Goal: Task Accomplishment & Management: Manage account settings

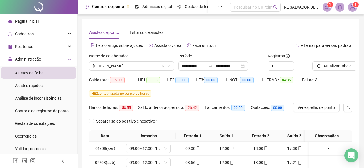
scroll to position [27, 0]
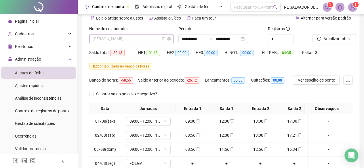
click at [155, 37] on span "[PERSON_NAME]" at bounding box center [132, 39] width 78 height 9
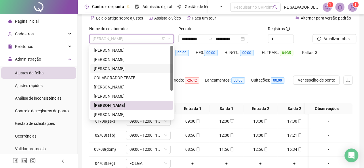
scroll to position [46, 0]
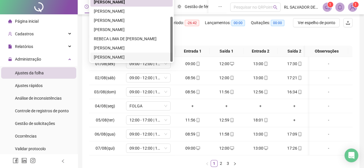
click at [132, 59] on div "[PERSON_NAME]" at bounding box center [131, 57] width 75 height 6
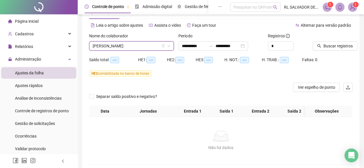
scroll to position [0, 0]
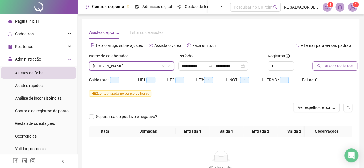
click at [328, 65] on span "Buscar registros" at bounding box center [338, 66] width 29 height 6
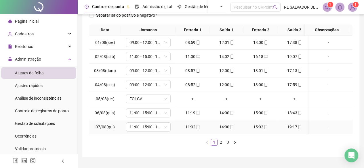
scroll to position [115, 0]
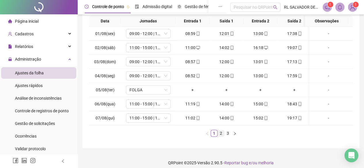
click at [220, 137] on link "2" at bounding box center [221, 133] width 6 height 6
click at [213, 137] on link "1" at bounding box center [214, 133] width 6 height 6
click at [222, 137] on link "2" at bounding box center [221, 133] width 6 height 6
click at [229, 137] on link "3" at bounding box center [228, 133] width 6 height 6
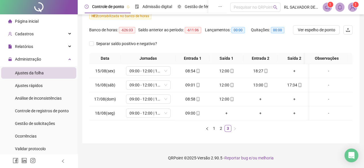
scroll to position [81, 0]
click at [36, 119] on div "Gestão de solicitações" at bounding box center [35, 124] width 40 height 12
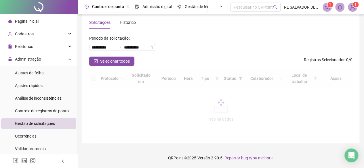
scroll to position [27, 0]
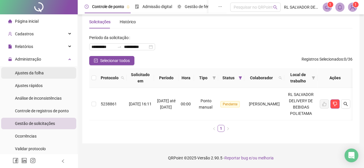
click at [39, 75] on span "Ajustes da folha" at bounding box center [29, 73] width 29 height 5
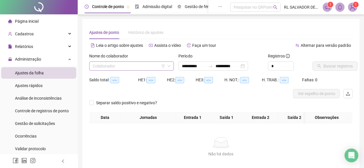
click at [145, 64] on input "search" at bounding box center [129, 66] width 73 height 9
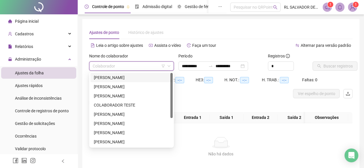
click at [124, 79] on div "[PERSON_NAME]" at bounding box center [131, 78] width 75 height 6
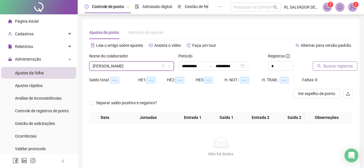
click at [329, 66] on span "Buscar registros" at bounding box center [338, 66] width 29 height 6
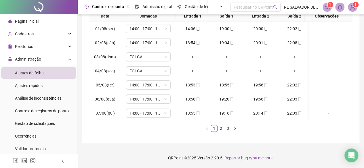
scroll to position [124, 0]
click at [221, 128] on link "2" at bounding box center [221, 129] width 6 height 6
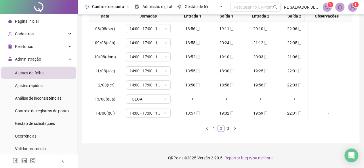
scroll to position [0, 0]
click at [215, 129] on link "1" at bounding box center [214, 129] width 6 height 6
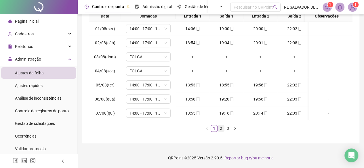
click at [221, 129] on link "2" at bounding box center [221, 129] width 6 height 6
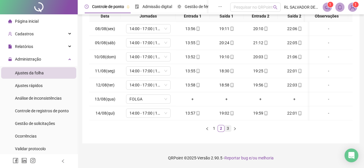
click at [227, 130] on link "3" at bounding box center [228, 129] width 6 height 6
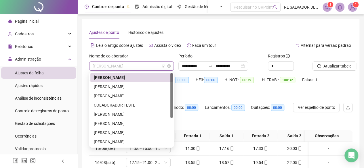
click at [154, 65] on span "[PERSON_NAME]" at bounding box center [132, 66] width 78 height 9
click at [143, 75] on div "[PERSON_NAME]" at bounding box center [131, 78] width 75 height 6
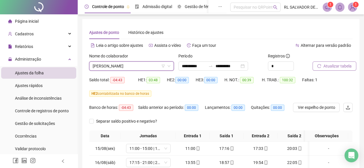
click at [331, 68] on span "Atualizar tabela" at bounding box center [338, 66] width 28 height 6
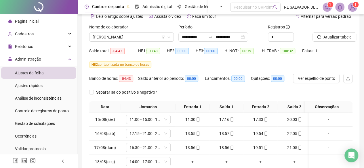
scroll to position [81, 0]
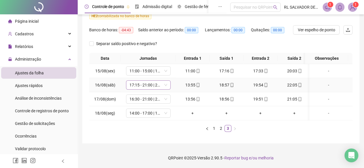
click at [163, 82] on span "17:15 - 21:00 | 22:00 - 02:00" at bounding box center [149, 85] width 38 height 9
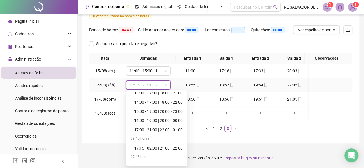
scroll to position [317, 0]
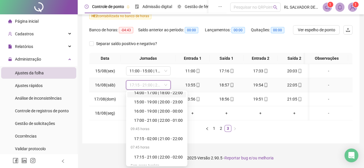
click at [154, 90] on div "14:00 - 17:00 | 18:00 - 22:00" at bounding box center [158, 93] width 49 height 6
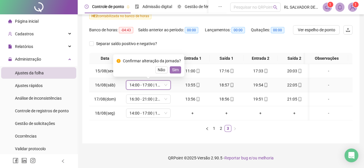
click at [176, 67] on span "Sim" at bounding box center [175, 70] width 7 height 6
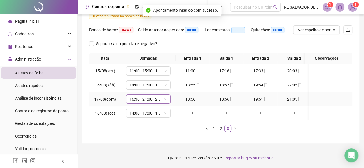
click at [161, 95] on span "16:30 - 21:00 | 22:00 - 00:00" at bounding box center [149, 99] width 38 height 9
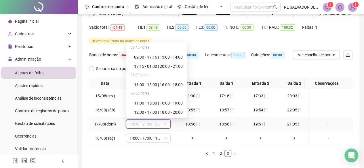
scroll to position [259, 0]
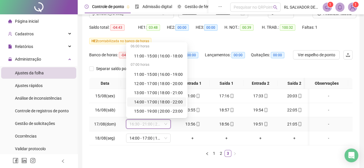
click at [162, 100] on div "14:00 - 17:00 | 18:00 - 22:00" at bounding box center [158, 102] width 49 height 6
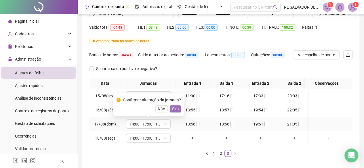
click at [171, 108] on button "Sim" at bounding box center [175, 109] width 11 height 7
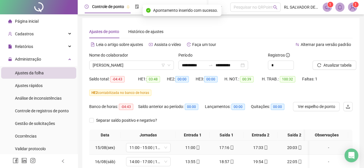
scroll to position [0, 0]
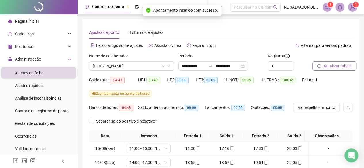
click at [331, 70] on button "Atualizar tabela" at bounding box center [335, 66] width 44 height 9
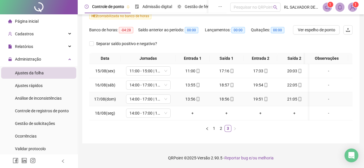
scroll to position [81, 0]
click at [219, 129] on link "2" at bounding box center [221, 129] width 6 height 6
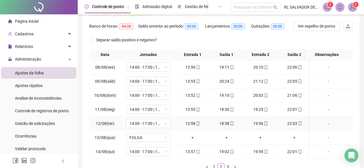
scroll to position [110, 0]
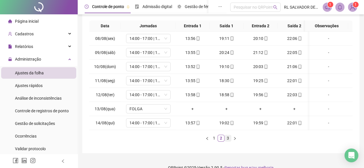
click at [228, 142] on link "3" at bounding box center [228, 138] width 6 height 6
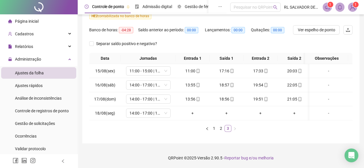
scroll to position [0, 0]
click at [212, 127] on link "1" at bounding box center [214, 129] width 6 height 6
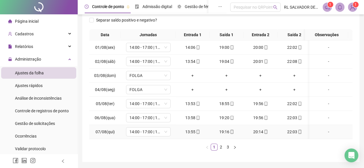
scroll to position [110, 0]
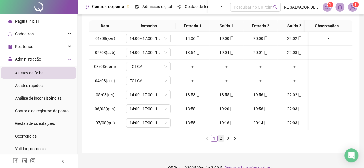
click at [221, 142] on link "2" at bounding box center [221, 138] width 6 height 6
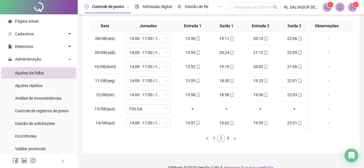
scroll to position [0, 0]
click at [212, 142] on link "1" at bounding box center [214, 138] width 6 height 6
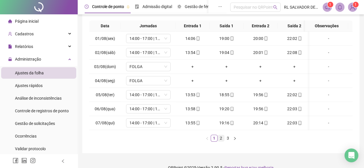
click at [220, 142] on link "2" at bounding box center [221, 138] width 6 height 6
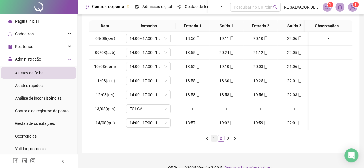
click at [214, 142] on link "1" at bounding box center [214, 138] width 6 height 6
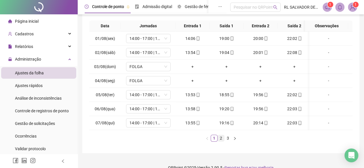
click at [221, 141] on link "2" at bounding box center [221, 138] width 6 height 6
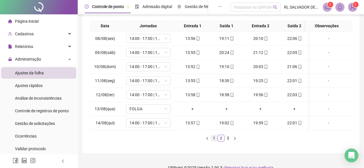
click at [216, 141] on link "1" at bounding box center [214, 138] width 6 height 6
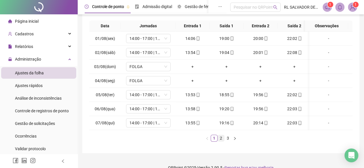
click at [221, 140] on link "2" at bounding box center [221, 138] width 6 height 6
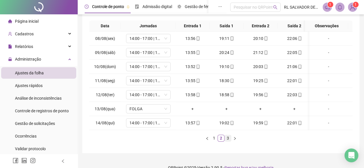
click at [229, 141] on link "3" at bounding box center [228, 138] width 6 height 6
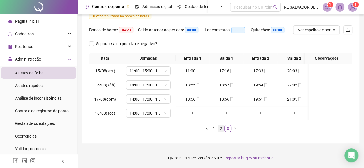
click at [222, 128] on link "2" at bounding box center [221, 129] width 6 height 6
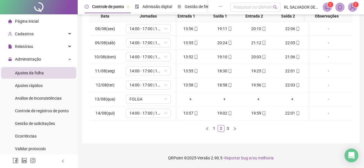
scroll to position [0, 0]
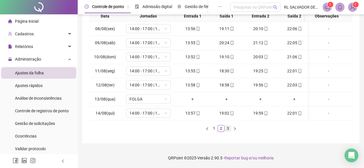
click at [228, 129] on link "3" at bounding box center [228, 129] width 6 height 6
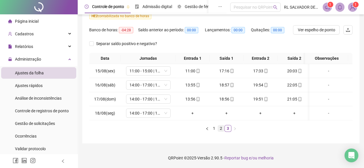
click at [221, 130] on link "2" at bounding box center [221, 129] width 6 height 6
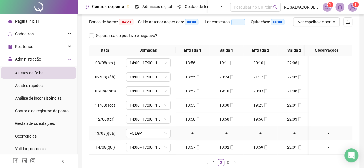
scroll to position [124, 0]
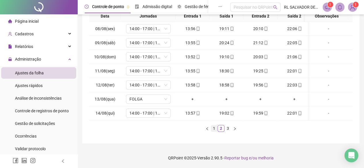
click at [213, 126] on link "1" at bounding box center [214, 129] width 6 height 6
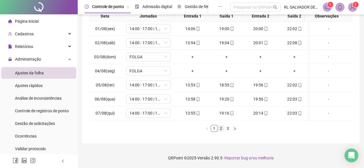
click at [222, 128] on link "2" at bounding box center [221, 129] width 6 height 6
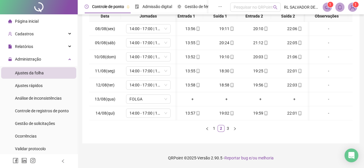
scroll to position [0, 0]
click at [214, 129] on link "1" at bounding box center [214, 129] width 6 height 6
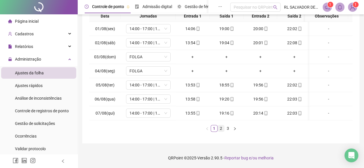
click at [219, 128] on link "2" at bounding box center [221, 129] width 6 height 6
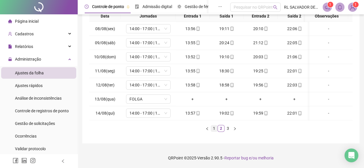
click at [215, 130] on link "1" at bounding box center [214, 129] width 6 height 6
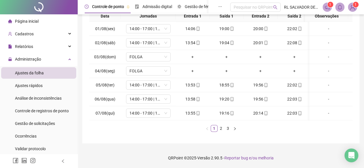
click at [252, 129] on ul "1 2 3" at bounding box center [220, 128] width 263 height 7
click at [222, 129] on link "2" at bounding box center [221, 129] width 6 height 6
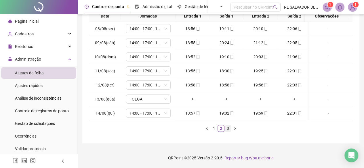
click at [230, 130] on link "3" at bounding box center [228, 129] width 6 height 6
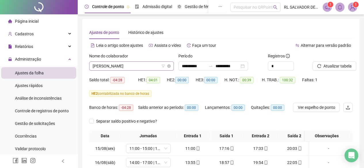
click at [154, 64] on span "[PERSON_NAME]" at bounding box center [132, 66] width 78 height 9
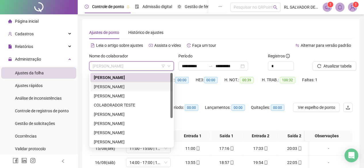
click at [125, 86] on div "[PERSON_NAME]" at bounding box center [131, 87] width 75 height 6
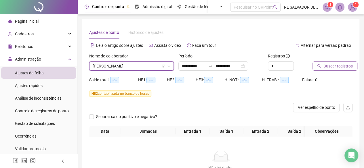
click at [340, 68] on span "Buscar registros" at bounding box center [338, 66] width 29 height 6
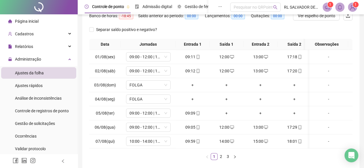
scroll to position [124, 0]
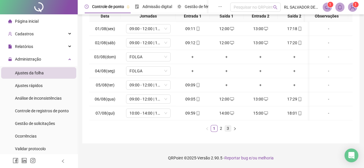
click at [229, 129] on link "3" at bounding box center [228, 129] width 6 height 6
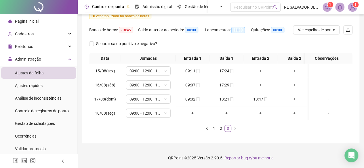
scroll to position [0, 0]
click at [261, 68] on div "+" at bounding box center [260, 71] width 29 height 6
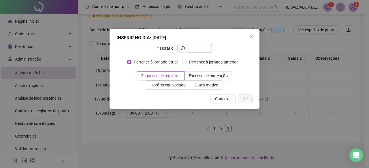
click at [201, 49] on input "text" at bounding box center [199, 48] width 16 height 6
type input "*****"
click at [246, 98] on span "OK" at bounding box center [244, 99] width 5 height 6
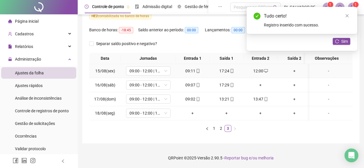
click at [295, 68] on div "+" at bounding box center [294, 71] width 29 height 6
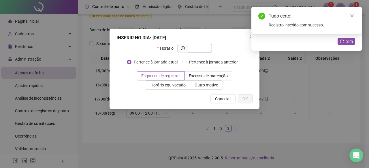
click at [203, 49] on input "text" at bounding box center [199, 48] width 16 height 6
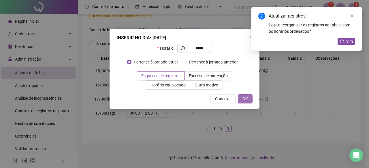
type input "*****"
click at [244, 103] on button "OK" at bounding box center [245, 98] width 15 height 9
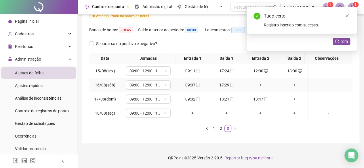
click at [262, 82] on div "+" at bounding box center [260, 85] width 29 height 6
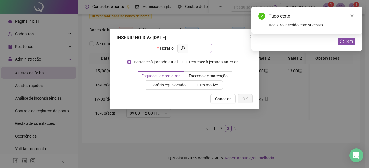
click at [204, 47] on input "text" at bounding box center [199, 48] width 16 height 6
type input "*****"
click at [246, 101] on span "OK" at bounding box center [244, 99] width 5 height 6
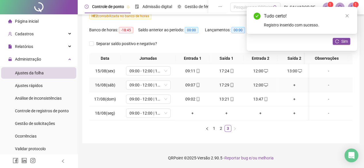
click at [296, 82] on div "+" at bounding box center [294, 85] width 29 height 6
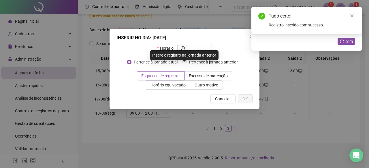
click at [202, 50] on div "Insere o registro na jornada anterior" at bounding box center [184, 55] width 69 height 10
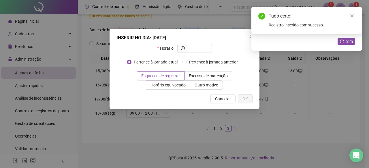
click at [204, 41] on div "INSERIR NO DIA : [DATE]" at bounding box center [184, 38] width 136 height 7
click at [201, 49] on input "text" at bounding box center [199, 48] width 16 height 6
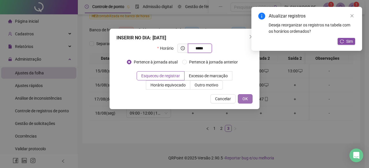
type input "*****"
click at [249, 98] on button "OK" at bounding box center [245, 98] width 15 height 9
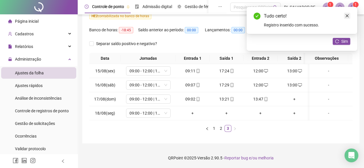
click at [344, 15] on link "Close" at bounding box center [347, 16] width 6 height 6
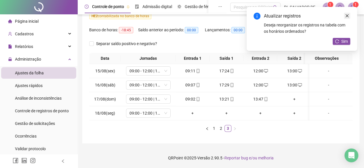
click at [347, 15] on icon "close" at bounding box center [347, 16] width 4 height 4
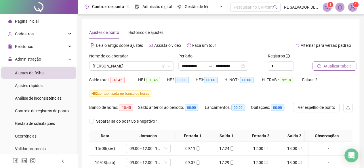
click at [333, 67] on span "Atualizar tabela" at bounding box center [338, 66] width 28 height 6
click at [314, 111] on button "Ver espelho de ponto" at bounding box center [316, 107] width 47 height 9
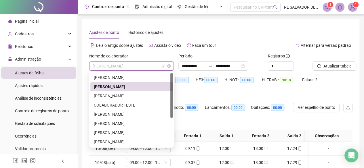
click at [154, 67] on span "[PERSON_NAME]" at bounding box center [132, 66] width 78 height 9
click at [137, 98] on div "[PERSON_NAME]" at bounding box center [131, 96] width 75 height 6
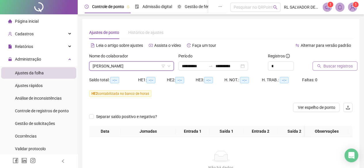
click at [333, 67] on span "Buscar registros" at bounding box center [338, 66] width 29 height 6
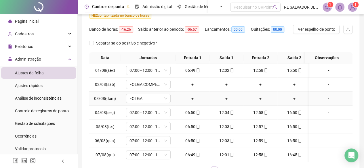
scroll to position [124, 0]
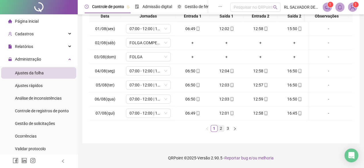
click at [222, 132] on link "2" at bounding box center [221, 129] width 6 height 6
click at [228, 129] on link "3" at bounding box center [228, 129] width 6 height 6
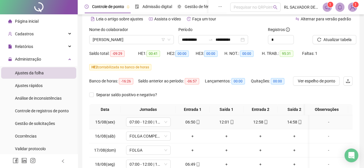
scroll to position [0, 0]
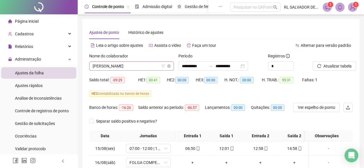
click at [151, 67] on span "[PERSON_NAME]" at bounding box center [132, 66] width 78 height 9
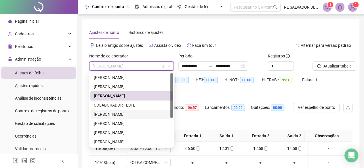
click at [122, 112] on div "[PERSON_NAME]" at bounding box center [131, 114] width 75 height 6
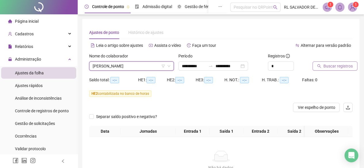
click at [338, 69] on span "Buscar registros" at bounding box center [338, 66] width 29 height 6
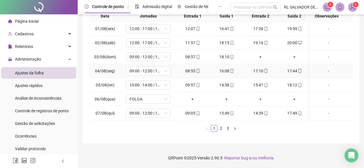
scroll to position [124, 0]
click at [223, 128] on link "2" at bounding box center [221, 129] width 6 height 6
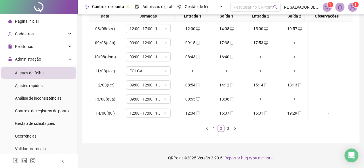
scroll to position [0, 0]
click at [227, 129] on link "3" at bounding box center [228, 129] width 6 height 6
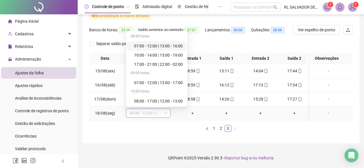
click at [161, 109] on span "09:00 - 12:00 | 13:00 - 17:30" at bounding box center [149, 113] width 38 height 9
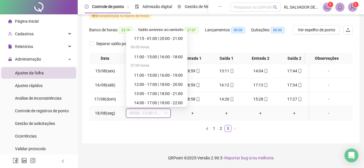
scroll to position [259, 0]
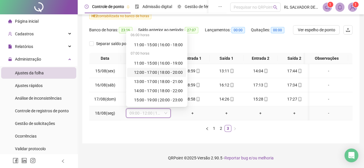
click at [164, 69] on div "12:00 - 17:00 | 18:00 - 20:00" at bounding box center [158, 72] width 49 height 6
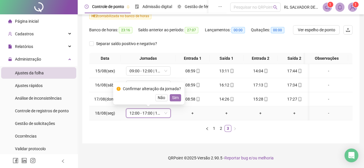
click at [173, 95] on span "Sim" at bounding box center [175, 98] width 7 height 6
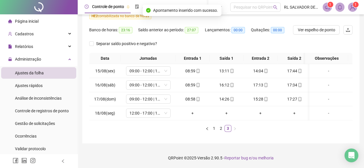
scroll to position [0, 0]
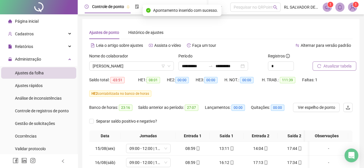
click at [331, 65] on span "Atualizar tabela" at bounding box center [338, 66] width 28 height 6
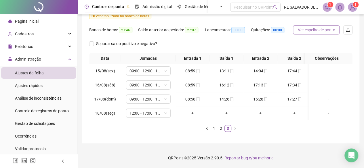
click at [317, 28] on span "Ver espelho de ponto" at bounding box center [316, 30] width 37 height 6
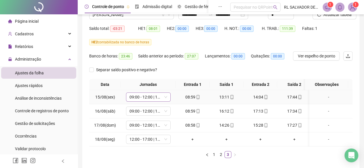
scroll to position [24, 0]
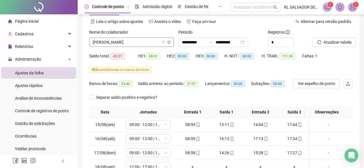
click at [157, 44] on span "[PERSON_NAME]" at bounding box center [132, 42] width 78 height 9
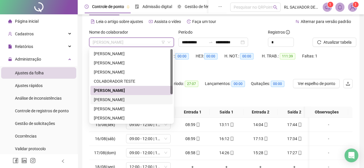
click at [119, 103] on div "[PERSON_NAME]" at bounding box center [131, 99] width 82 height 9
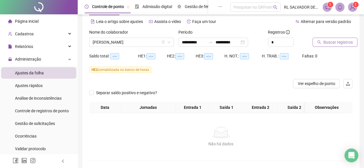
click at [339, 42] on span "Buscar registros" at bounding box center [338, 42] width 29 height 6
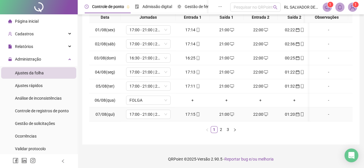
scroll to position [124, 0]
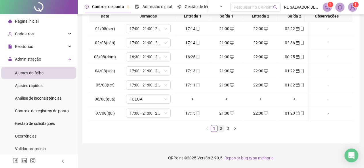
click at [220, 128] on link "2" at bounding box center [221, 129] width 6 height 6
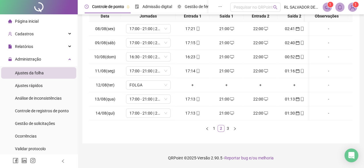
scroll to position [0, 0]
click at [230, 129] on link "3" at bounding box center [228, 129] width 6 height 6
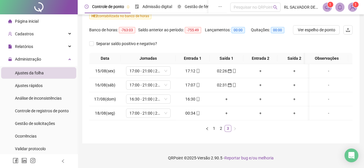
scroll to position [81, 0]
click at [261, 68] on div "+" at bounding box center [260, 71] width 29 height 6
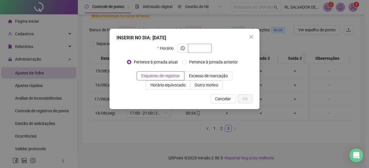
click at [204, 46] on input "text" at bounding box center [199, 48] width 16 height 6
type input "*****"
click at [250, 99] on button "OK" at bounding box center [245, 98] width 15 height 9
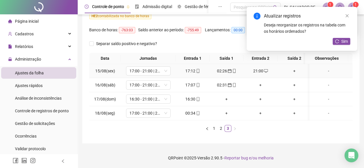
click at [296, 68] on div "+" at bounding box center [294, 71] width 29 height 6
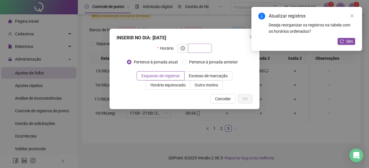
click at [203, 47] on input "text" at bounding box center [199, 48] width 16 height 6
type input "*****"
click at [245, 98] on span "OK" at bounding box center [244, 99] width 5 height 6
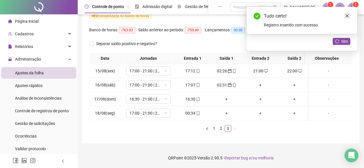
click at [349, 15] on link "Close" at bounding box center [347, 16] width 6 height 6
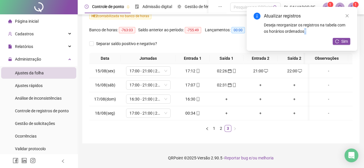
click at [349, 15] on icon "close" at bounding box center [347, 16] width 4 height 4
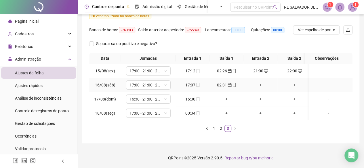
click at [262, 82] on div "+" at bounding box center [260, 85] width 29 height 6
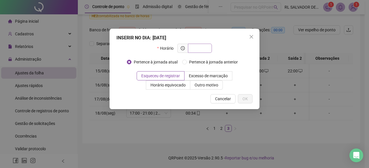
click at [203, 50] on input "text" at bounding box center [199, 48] width 16 height 6
type input "*****"
click at [243, 99] on span "OK" at bounding box center [244, 99] width 5 height 6
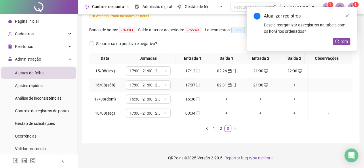
click at [293, 82] on div "+" at bounding box center [294, 85] width 29 height 6
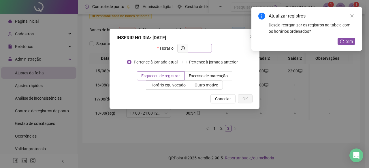
click at [204, 48] on input "text" at bounding box center [199, 48] width 16 height 6
type input "*****"
click at [244, 96] on button "OK" at bounding box center [245, 98] width 15 height 9
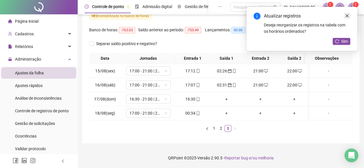
click at [346, 15] on icon "close" at bounding box center [347, 16] width 4 height 4
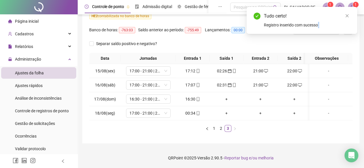
click at [346, 15] on icon "close" at bounding box center [347, 15] width 3 height 3
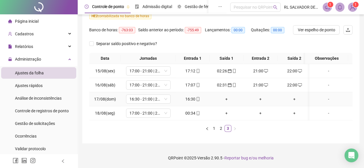
click at [226, 96] on div "+" at bounding box center [226, 99] width 29 height 6
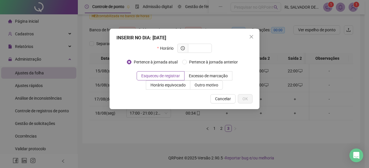
click at [203, 41] on div "INSERIR NO DIA : [DATE]" at bounding box center [184, 38] width 136 height 7
click at [199, 51] on input "text" at bounding box center [199, 48] width 16 height 6
type input "*****"
click at [242, 98] on span "OK" at bounding box center [244, 99] width 5 height 6
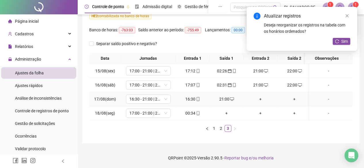
click at [261, 96] on div "+" at bounding box center [260, 99] width 29 height 6
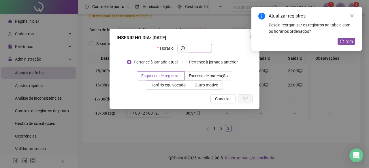
click at [204, 49] on input "text" at bounding box center [199, 48] width 16 height 6
type input "*****"
click at [241, 102] on button "OK" at bounding box center [245, 98] width 15 height 9
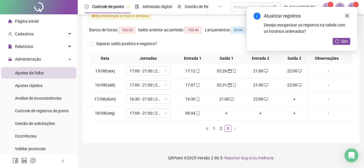
click at [345, 16] on link "Close" at bounding box center [347, 16] width 6 height 6
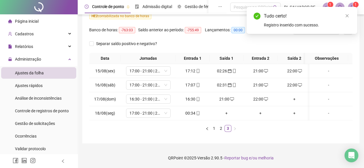
click at [346, 16] on icon "close" at bounding box center [347, 16] width 4 height 4
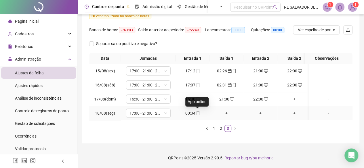
click at [197, 111] on icon "mobile" at bounding box center [198, 113] width 4 height 4
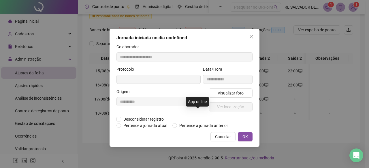
type input "**********"
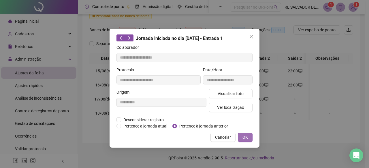
click at [248, 138] on button "OK" at bounding box center [245, 137] width 15 height 9
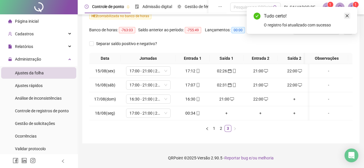
click at [348, 15] on icon "close" at bounding box center [347, 16] width 4 height 4
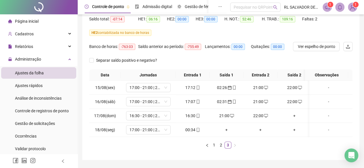
scroll to position [24, 0]
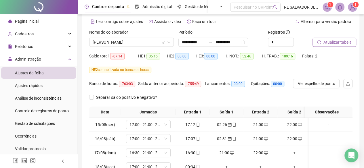
click at [347, 46] on button "Atualizar tabela" at bounding box center [335, 42] width 44 height 9
click at [152, 41] on span "[PERSON_NAME]" at bounding box center [132, 42] width 78 height 9
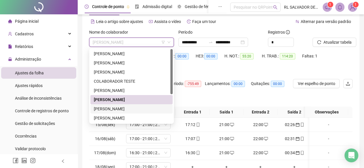
click at [147, 109] on div "[PERSON_NAME]" at bounding box center [131, 109] width 75 height 6
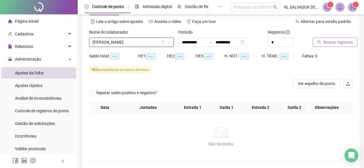
click at [333, 42] on span "Buscar registros" at bounding box center [338, 42] width 29 height 6
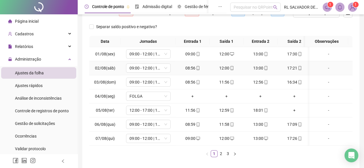
scroll to position [0, 0]
click at [218, 155] on link "2" at bounding box center [221, 154] width 6 height 6
click at [228, 157] on link "3" at bounding box center [228, 154] width 6 height 6
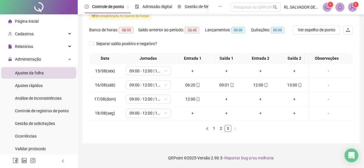
scroll to position [81, 0]
click at [199, 83] on icon "mobile" at bounding box center [198, 85] width 4 height 4
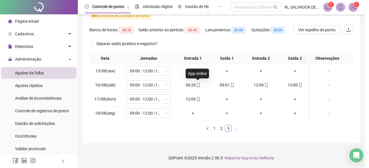
type input "**********"
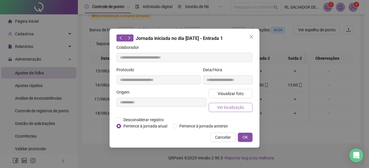
click at [240, 108] on span "Ver localização" at bounding box center [230, 108] width 27 height 6
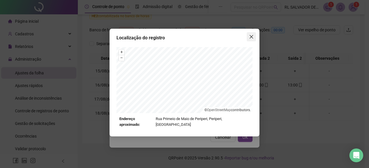
click at [252, 36] on icon "close" at bounding box center [250, 36] width 3 height 3
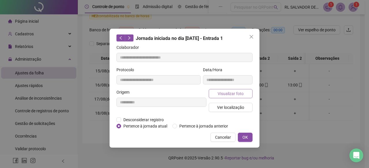
click at [235, 92] on span "Visualizar foto" at bounding box center [230, 94] width 26 height 6
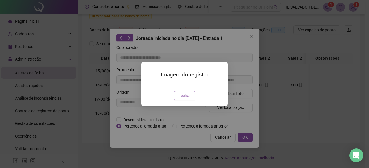
click at [183, 100] on button "Fechar" at bounding box center [185, 95] width 22 height 9
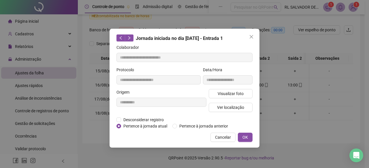
click at [252, 32] on div "**********" at bounding box center [184, 88] width 150 height 119
click at [253, 36] on icon "close" at bounding box center [251, 37] width 5 height 5
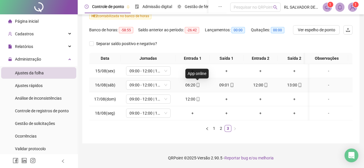
click at [198, 83] on icon "mobile" at bounding box center [198, 85] width 4 height 4
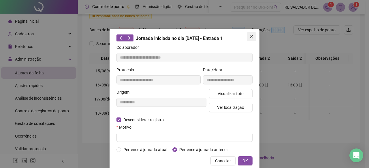
click at [246, 35] on span "Close" at bounding box center [250, 37] width 9 height 5
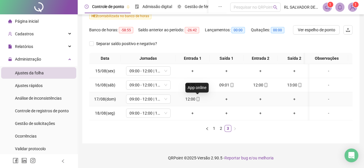
click at [198, 97] on icon "mobile" at bounding box center [198, 99] width 4 height 4
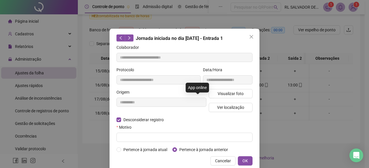
type input "**********"
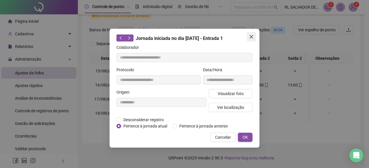
click at [253, 35] on icon "close" at bounding box center [251, 37] width 5 height 5
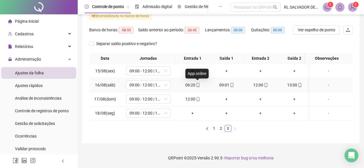
click at [198, 83] on icon "mobile" at bounding box center [198, 85] width 4 height 4
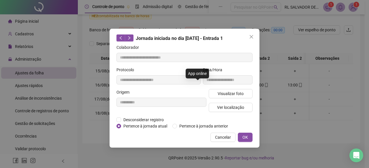
type input "**********"
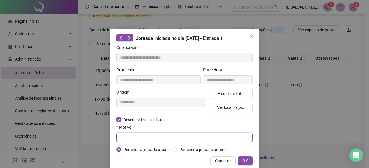
click at [225, 138] on input "text" at bounding box center [184, 137] width 136 height 9
type input "*"
type input "**********"
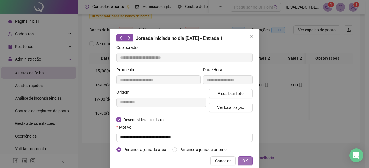
click at [244, 159] on span "OK" at bounding box center [244, 161] width 5 height 6
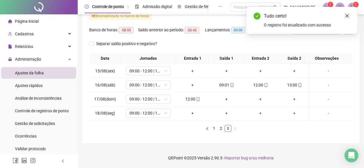
click at [345, 15] on link "Close" at bounding box center [347, 16] width 6 height 6
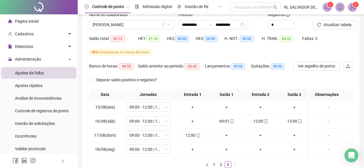
scroll to position [24, 0]
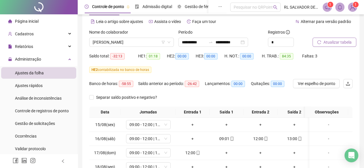
click at [334, 42] on span "Atualizar tabela" at bounding box center [338, 42] width 28 height 6
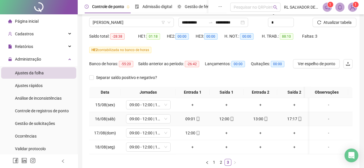
scroll to position [53, 0]
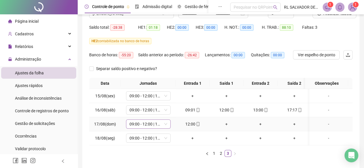
click at [160, 123] on span "09:00 - 12:00 | 13:00 - 16:30" at bounding box center [149, 124] width 38 height 9
click at [159, 138] on span "09:00 - 12:00 | 13:00 - 17:30" at bounding box center [149, 138] width 38 height 9
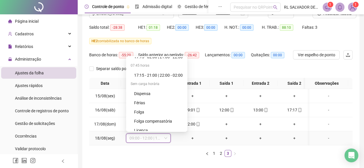
scroll to position [369, 0]
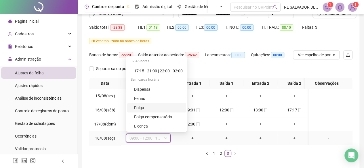
click at [155, 108] on div "Folga" at bounding box center [158, 108] width 49 height 6
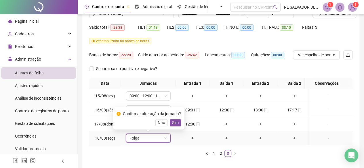
click at [174, 122] on span "Sim" at bounding box center [175, 123] width 7 height 6
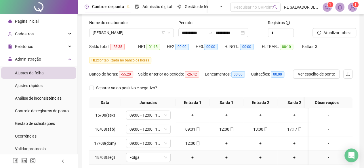
scroll to position [24, 0]
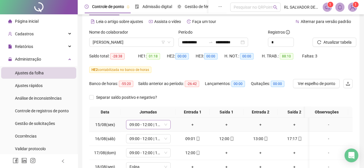
click at [158, 122] on span "09:00 - 12:00 | 13:00 - 17:30" at bounding box center [149, 125] width 38 height 9
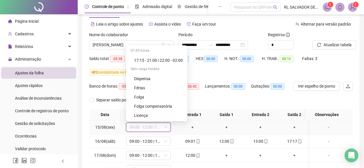
scroll to position [29, 0]
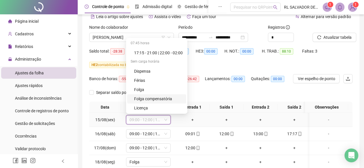
click at [166, 98] on div "Folga compensatória" at bounding box center [158, 99] width 49 height 6
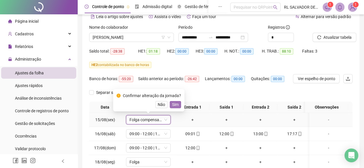
click at [179, 105] on button "Sim" at bounding box center [175, 104] width 11 height 7
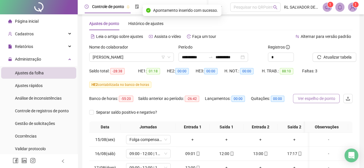
scroll to position [0, 0]
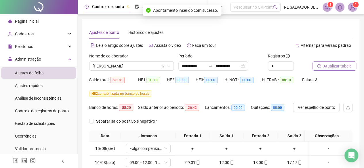
click at [332, 67] on span "Atualizar tabela" at bounding box center [338, 66] width 28 height 6
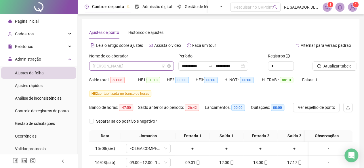
click at [158, 66] on span "[PERSON_NAME]" at bounding box center [132, 66] width 78 height 9
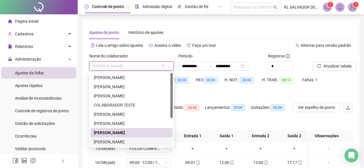
click at [143, 144] on div "[PERSON_NAME]" at bounding box center [131, 142] width 75 height 6
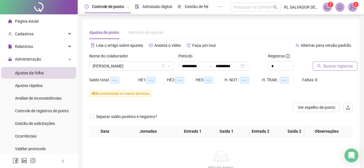
click at [336, 69] on button "Buscar registros" at bounding box center [335, 66] width 45 height 9
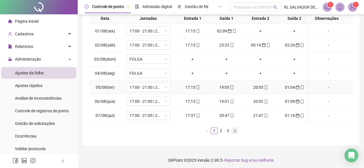
scroll to position [124, 0]
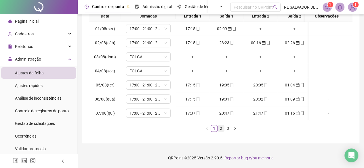
click at [220, 128] on link "2" at bounding box center [221, 129] width 6 height 6
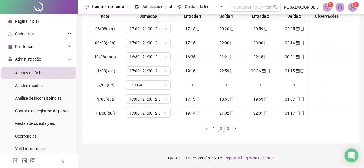
scroll to position [0, 0]
click at [228, 128] on link "3" at bounding box center [228, 129] width 6 height 6
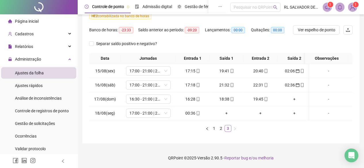
scroll to position [81, 0]
click at [198, 111] on icon "mobile" at bounding box center [198, 113] width 4 height 4
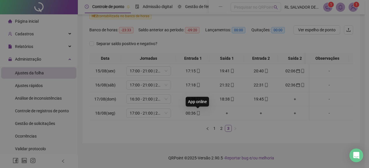
type input "**********"
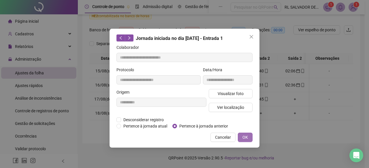
click at [246, 138] on span "OK" at bounding box center [244, 137] width 5 height 6
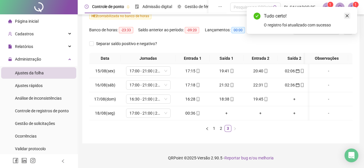
click at [349, 15] on link "Close" at bounding box center [347, 16] width 6 height 6
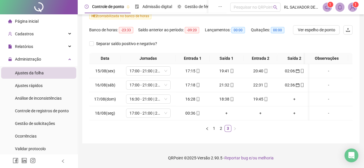
scroll to position [0, 0]
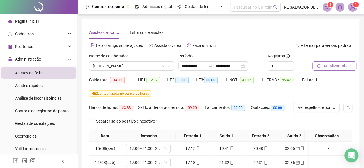
click at [333, 65] on span "Atualizar tabela" at bounding box center [338, 66] width 28 height 6
click at [160, 67] on span "[PERSON_NAME]" at bounding box center [132, 66] width 78 height 9
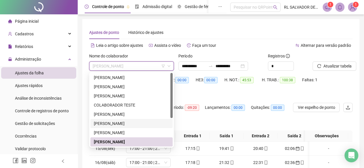
scroll to position [29, 0]
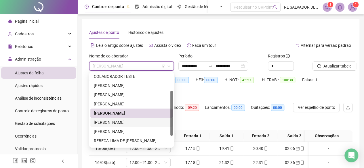
click at [145, 121] on div "[PERSON_NAME]" at bounding box center [131, 122] width 75 height 6
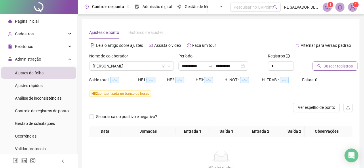
click at [347, 69] on span "Buscar registros" at bounding box center [338, 66] width 29 height 6
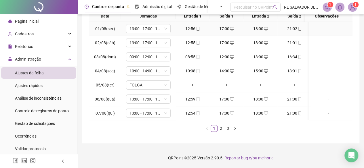
scroll to position [124, 0]
click at [222, 127] on link "2" at bounding box center [221, 129] width 6 height 6
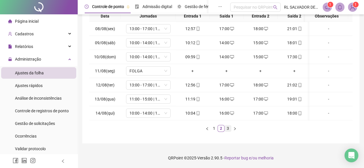
click at [229, 130] on link "3" at bounding box center [228, 129] width 6 height 6
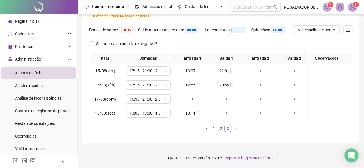
scroll to position [81, 0]
click at [161, 67] on span "17:15 - 21:00 | 22:00 - 02:00" at bounding box center [149, 71] width 38 height 9
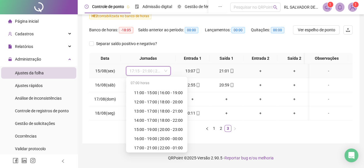
scroll to position [288, 0]
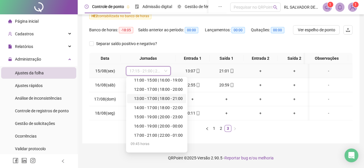
click at [160, 96] on div "13:00 - 17:00 | 18:00 - 21:00" at bounding box center [158, 99] width 49 height 6
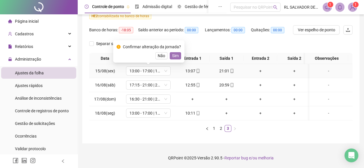
click at [177, 53] on span "Sim" at bounding box center [175, 56] width 7 height 6
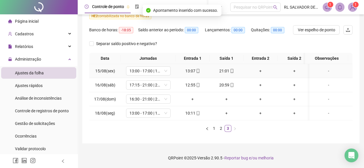
click at [261, 68] on div "+" at bounding box center [260, 71] width 29 height 6
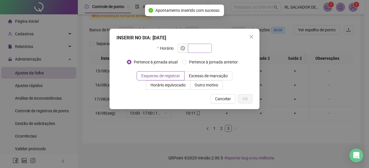
click at [201, 50] on input "text" at bounding box center [199, 48] width 16 height 6
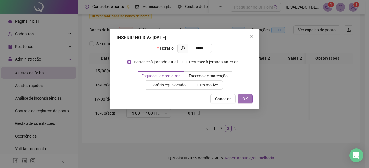
type input "*****"
click at [243, 96] on span "OK" at bounding box center [244, 99] width 5 height 6
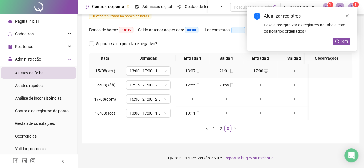
click at [296, 68] on div "+" at bounding box center [294, 71] width 29 height 6
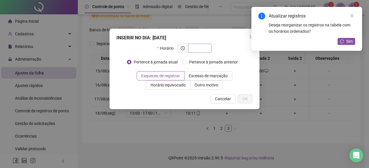
click at [206, 48] on input "text" at bounding box center [199, 48] width 16 height 6
type input "*****"
click at [241, 103] on button "OK" at bounding box center [245, 98] width 15 height 9
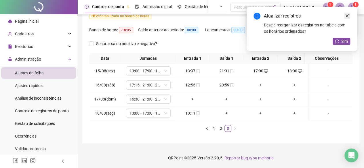
click at [345, 16] on link "Close" at bounding box center [347, 16] width 6 height 6
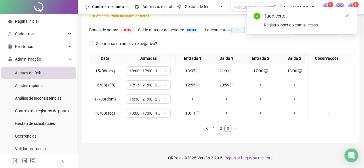
click at [347, 15] on icon "close" at bounding box center [347, 15] width 3 height 3
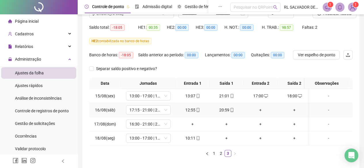
scroll to position [0, 0]
click at [161, 125] on span "16:30 - 21:00 | 22:00 - 00:00" at bounding box center [149, 124] width 38 height 9
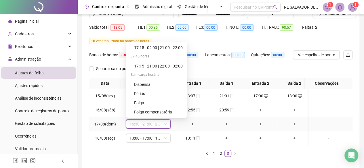
scroll to position [369, 0]
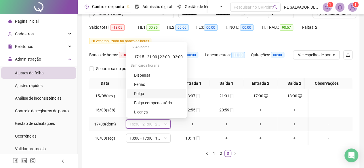
click at [141, 94] on div "Folga" at bounding box center [158, 94] width 49 height 6
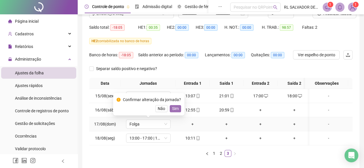
click at [176, 107] on span "Sim" at bounding box center [175, 109] width 7 height 6
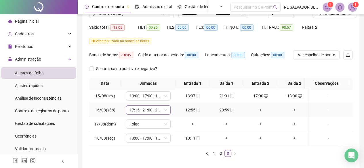
click at [161, 110] on span "17:15 - 21:00 | 22:00 - 02:00" at bounding box center [149, 110] width 38 height 9
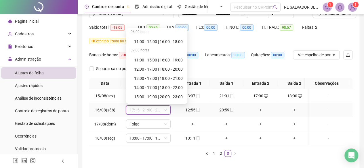
scroll to position [288, 0]
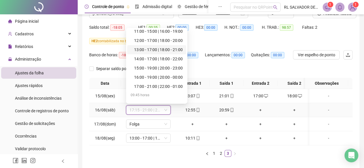
click at [153, 49] on div "13:00 - 17:00 | 18:00 - 21:00" at bounding box center [158, 50] width 49 height 6
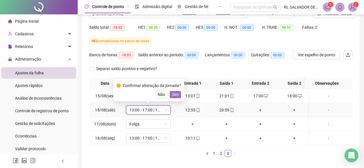
click at [175, 93] on span "Sim" at bounding box center [175, 95] width 7 height 6
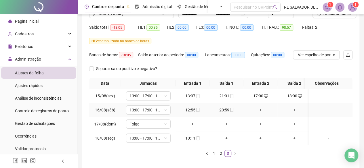
click at [259, 107] on div "+" at bounding box center [260, 110] width 29 height 6
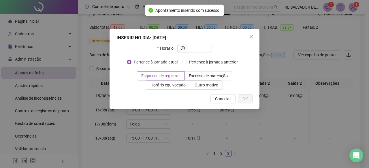
click at [276, 71] on div "INSERIR NO DIA : [DATE] Horário Pertence à jornada atual Pertence à jornada ant…" at bounding box center [184, 84] width 369 height 168
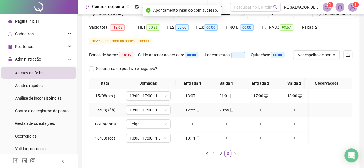
click at [261, 109] on div "+" at bounding box center [260, 110] width 29 height 6
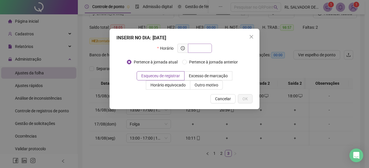
click at [204, 48] on input "text" at bounding box center [199, 48] width 16 height 6
type input "*****"
click at [247, 100] on span "OK" at bounding box center [244, 99] width 5 height 6
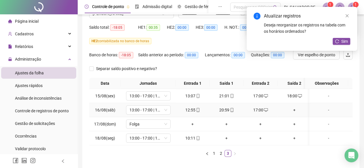
click at [294, 109] on div "+" at bounding box center [294, 110] width 29 height 6
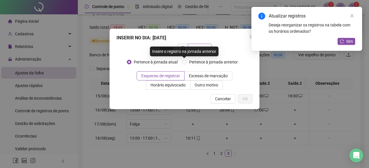
click at [193, 47] on div "Insere o registro na jornada anterior" at bounding box center [184, 52] width 69 height 10
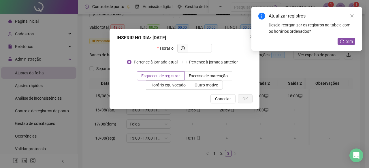
click at [206, 40] on div "INSERIR NO DIA : [DATE]" at bounding box center [184, 38] width 136 height 7
click at [203, 49] on input "text" at bounding box center [199, 48] width 16 height 6
type input "*****"
click at [246, 101] on span "OK" at bounding box center [244, 99] width 5 height 6
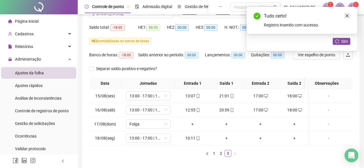
click at [348, 14] on icon "close" at bounding box center [347, 16] width 4 height 4
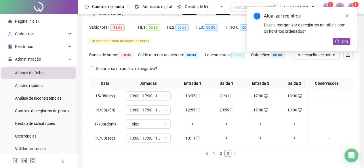
click at [348, 14] on icon "close" at bounding box center [347, 16] width 4 height 4
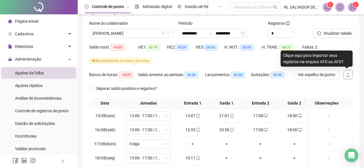
scroll to position [24, 0]
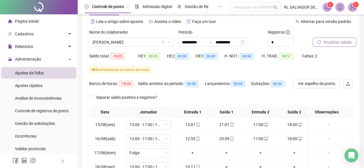
click at [342, 43] on span "Atualizar tabela" at bounding box center [338, 42] width 28 height 6
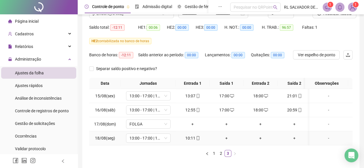
click at [198, 136] on icon "mobile" at bounding box center [198, 138] width 4 height 4
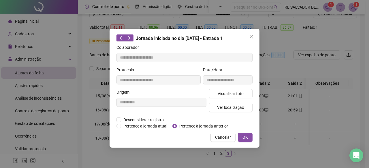
type input "**********"
click at [229, 106] on span "Ver localização" at bounding box center [230, 108] width 27 height 6
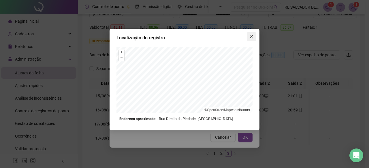
click at [249, 38] on icon "close" at bounding box center [251, 37] width 5 height 5
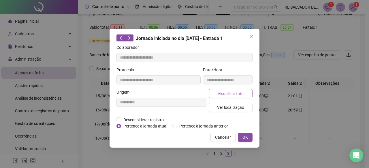
click at [240, 91] on span "Visualizar foto" at bounding box center [230, 94] width 26 height 6
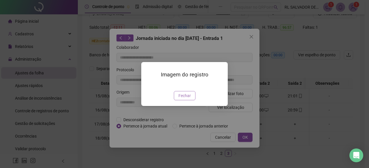
click at [190, 99] on span "Fechar" at bounding box center [184, 96] width 12 height 6
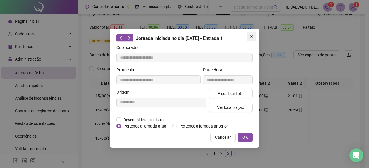
click at [252, 35] on icon "close" at bounding box center [251, 37] width 5 height 5
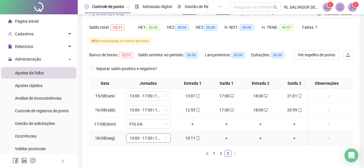
click at [160, 137] on span "13:00 - 17:00 | 18:00 - 21:00" at bounding box center [149, 138] width 38 height 9
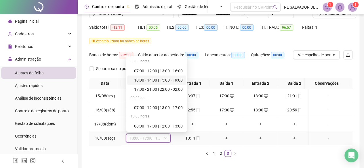
click at [175, 80] on div "10:00 - 14:00 | 15:00 - 19:00" at bounding box center [158, 80] width 49 height 6
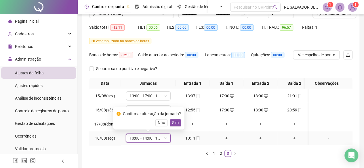
drag, startPoint x: 173, startPoint y: 123, endPoint x: 176, endPoint y: 122, distance: 3.0
click at [174, 123] on span "Sim" at bounding box center [175, 123] width 7 height 6
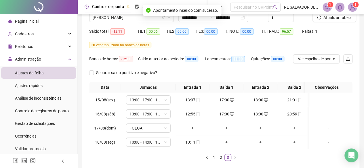
scroll to position [0, 0]
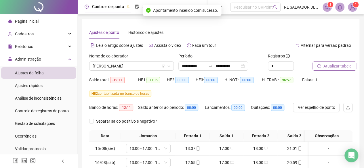
click at [333, 64] on span "Atualizar tabela" at bounding box center [338, 66] width 28 height 6
click at [150, 68] on span "[PERSON_NAME]" at bounding box center [132, 66] width 78 height 9
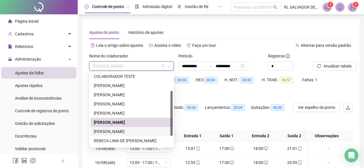
click at [133, 134] on div "[PERSON_NAME]" at bounding box center [131, 132] width 75 height 6
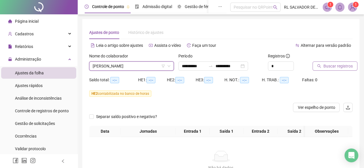
click at [335, 64] on span "Buscar registros" at bounding box center [338, 66] width 29 height 6
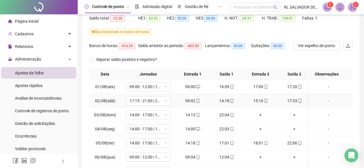
scroll to position [115, 0]
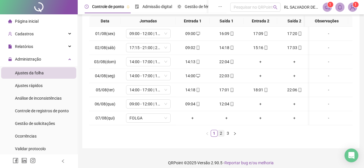
click at [222, 137] on link "2" at bounding box center [221, 133] width 6 height 6
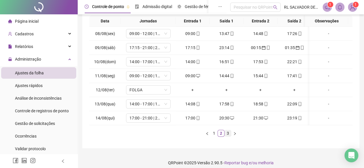
click at [225, 137] on li "3" at bounding box center [228, 133] width 7 height 7
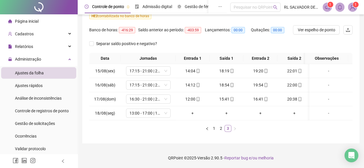
scroll to position [81, 0]
click at [219, 130] on link "2" at bounding box center [221, 129] width 6 height 6
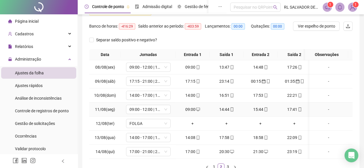
scroll to position [0, 0]
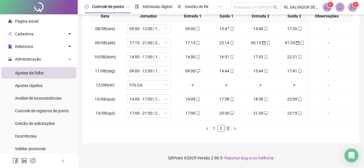
click at [225, 129] on link "3" at bounding box center [228, 129] width 6 height 6
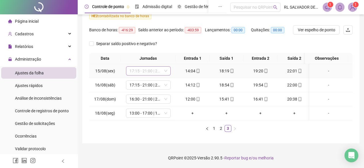
click at [160, 67] on span "17:15 - 21:00 | 22:00 - 02:00" at bounding box center [149, 71] width 38 height 9
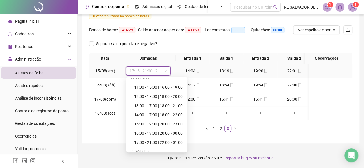
scroll to position [288, 0]
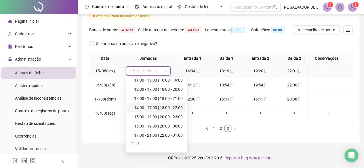
click at [166, 105] on div "14:00 - 17:00 | 18:00 - 22:00" at bounding box center [158, 108] width 49 height 6
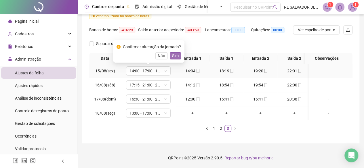
click at [175, 53] on span "Sim" at bounding box center [175, 56] width 7 height 6
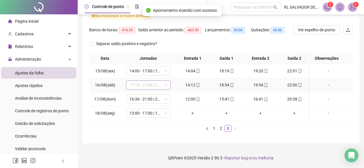
click at [162, 81] on span "17:15 - 21:00 | 22:00 - 02:00" at bounding box center [149, 85] width 38 height 9
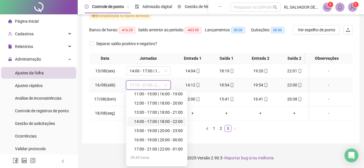
click at [158, 119] on div "14:00 - 17:00 | 18:00 - 22:00" at bounding box center [158, 122] width 49 height 6
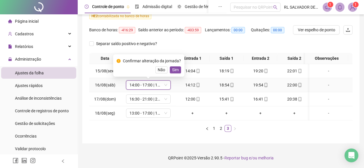
click at [174, 62] on div "Confirmar alteração da jornada? Não Sim" at bounding box center [149, 66] width 64 height 16
click at [176, 67] on span "Sim" at bounding box center [175, 70] width 7 height 6
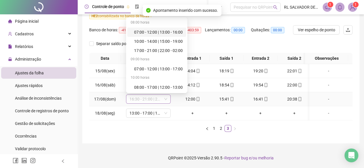
click at [160, 95] on span "16:30 - 21:00 | 22:00 - 00:00" at bounding box center [149, 99] width 38 height 9
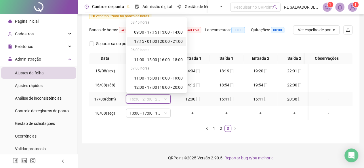
scroll to position [259, 0]
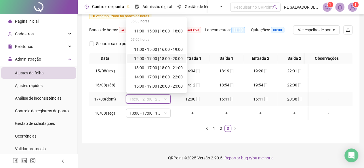
click at [170, 56] on div "12:00 - 17:00 | 18:00 - 20:00" at bounding box center [158, 59] width 49 height 6
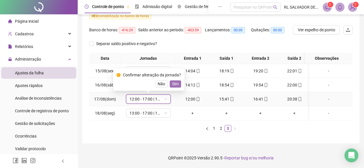
click at [176, 81] on span "Sim" at bounding box center [175, 84] width 7 height 6
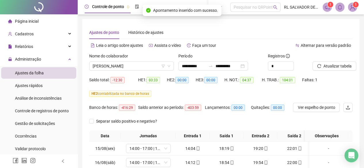
scroll to position [0, 0]
click at [329, 67] on span "Atualizar tabela" at bounding box center [338, 66] width 28 height 6
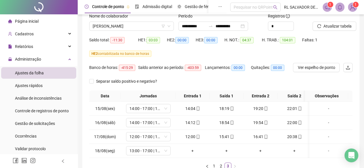
scroll to position [81, 0]
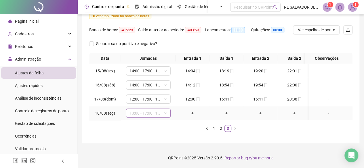
click at [161, 109] on span "13:00 - 17:00 | 18:00 - 21:00" at bounding box center [149, 113] width 38 height 9
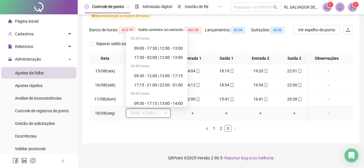
scroll to position [202, 0]
click at [175, 53] on div "17:15 - 21:00 | 22:00 - 01:00" at bounding box center [158, 56] width 49 height 6
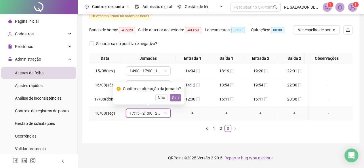
click at [174, 95] on span "Sim" at bounding box center [175, 98] width 7 height 6
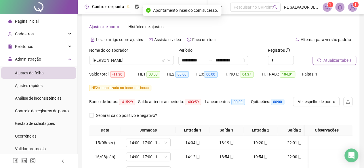
scroll to position [0, 0]
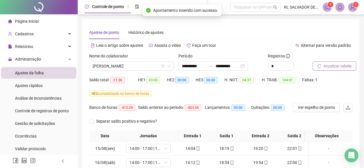
click at [336, 65] on span "Atualizar tabela" at bounding box center [338, 66] width 28 height 6
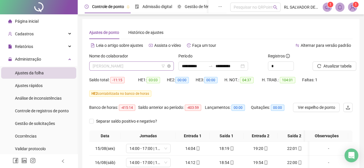
click at [159, 67] on span "[PERSON_NAME]" at bounding box center [132, 66] width 78 height 9
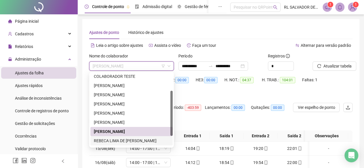
click at [139, 143] on div "REBECA LIMA DE [PERSON_NAME]" at bounding box center [131, 141] width 75 height 6
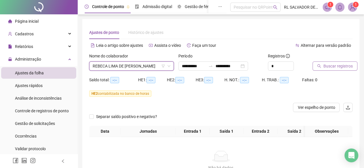
click at [342, 70] on button "Buscar registros" at bounding box center [335, 66] width 45 height 9
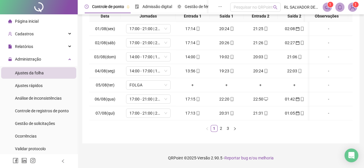
scroll to position [124, 0]
click at [223, 130] on link "2" at bounding box center [221, 129] width 6 height 6
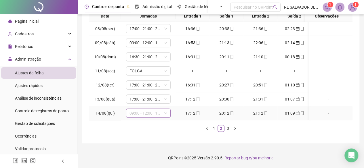
click at [157, 109] on span "09:00 - 12:00 | 13:00 - 17:30" at bounding box center [149, 113] width 38 height 9
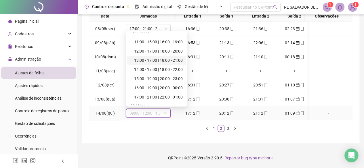
scroll to position [288, 0]
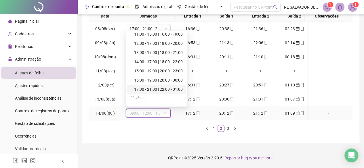
click at [168, 86] on div "17:00 - 21:00 | 22:00 - 01:00" at bounding box center [158, 89] width 49 height 6
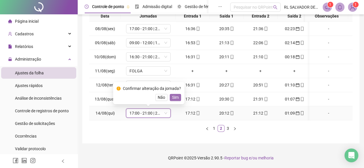
click at [175, 95] on span "Sim" at bounding box center [175, 97] width 7 height 6
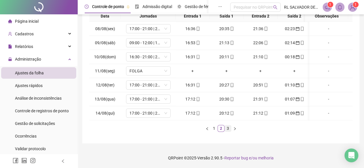
click at [229, 129] on link "3" at bounding box center [228, 129] width 6 height 6
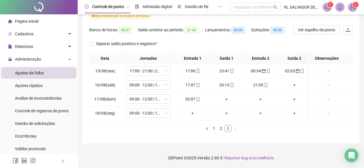
scroll to position [81, 0]
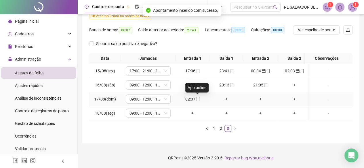
click at [197, 97] on icon "mobile" at bounding box center [198, 99] width 4 height 4
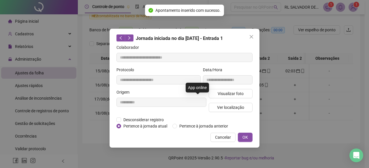
type input "**********"
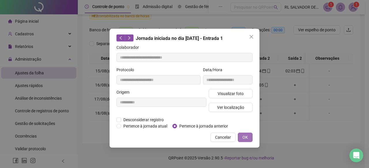
click at [241, 139] on button "OK" at bounding box center [245, 137] width 15 height 9
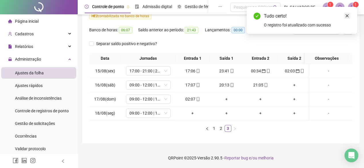
click at [347, 15] on icon "close" at bounding box center [347, 16] width 4 height 4
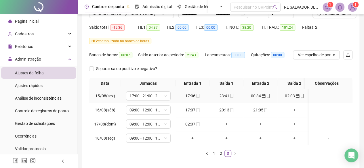
scroll to position [24, 0]
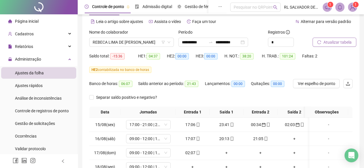
click at [344, 42] on span "Atualizar tabela" at bounding box center [338, 42] width 28 height 6
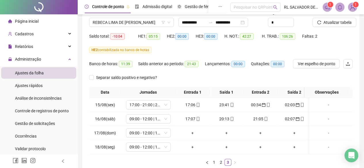
scroll to position [53, 0]
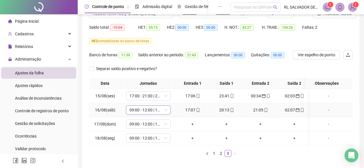
click at [160, 109] on span "09:00 - 12:00 | 13:00 - 17:30" at bounding box center [149, 110] width 38 height 9
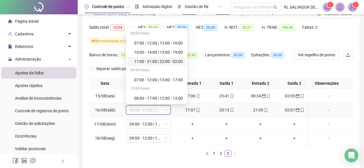
click at [171, 61] on div "17:00 - 21:00 | 22:00 - 02:00" at bounding box center [158, 61] width 49 height 6
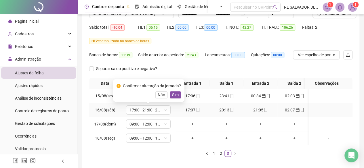
click at [177, 95] on span "Sim" at bounding box center [175, 95] width 7 height 6
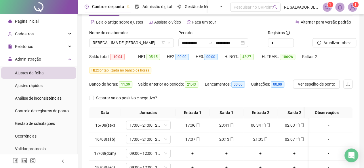
scroll to position [0, 0]
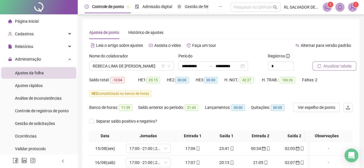
click at [339, 68] on span "Atualizar tabela" at bounding box center [338, 66] width 28 height 6
click at [160, 67] on span "REBECA LIMA DE [PERSON_NAME]" at bounding box center [132, 66] width 78 height 9
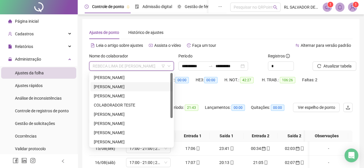
click at [128, 88] on div "[PERSON_NAME]" at bounding box center [131, 87] width 75 height 6
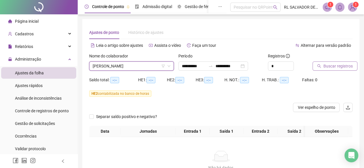
click at [344, 68] on span "Buscar registros" at bounding box center [338, 66] width 29 height 6
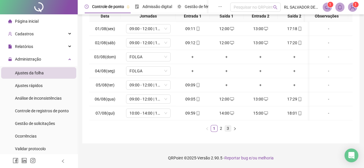
click at [227, 129] on link "3" at bounding box center [228, 129] width 6 height 6
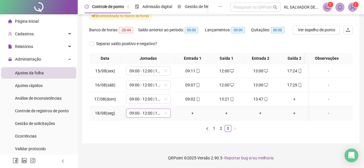
click at [163, 111] on span "09:00 - 12:00 | 13:00 - 17:30" at bounding box center [149, 113] width 38 height 9
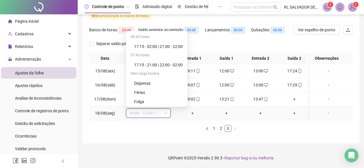
scroll to position [369, 0]
click at [140, 80] on div "Folga" at bounding box center [158, 83] width 49 height 6
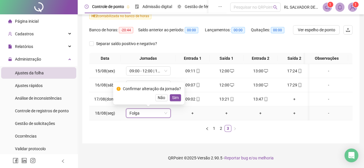
click at [176, 95] on span "Sim" at bounding box center [175, 98] width 7 height 6
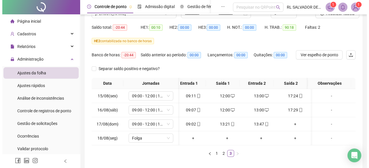
scroll to position [24, 0]
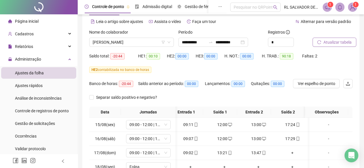
click at [340, 43] on span "Atualizar tabela" at bounding box center [338, 42] width 28 height 6
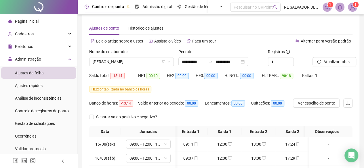
scroll to position [0, 0]
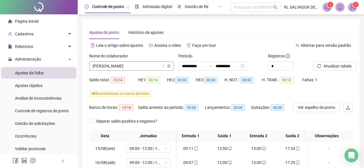
click at [153, 67] on span "[PERSON_NAME]" at bounding box center [132, 66] width 78 height 9
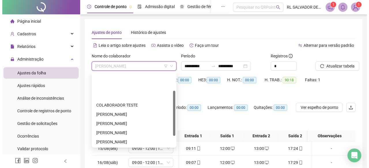
scroll to position [29, 0]
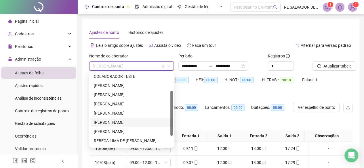
click at [130, 124] on div "[PERSON_NAME]" at bounding box center [131, 122] width 75 height 6
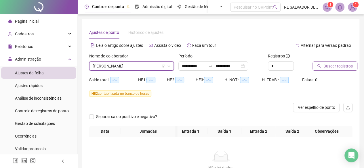
click at [326, 66] on span "Buscar registros" at bounding box center [338, 66] width 29 height 6
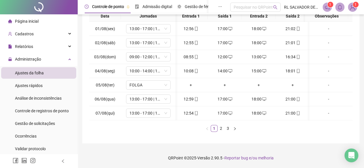
scroll to position [124, 0]
click at [227, 130] on link "3" at bounding box center [228, 129] width 6 height 6
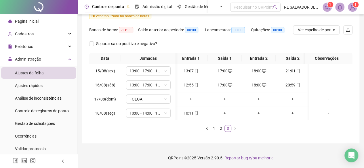
scroll to position [0, 0]
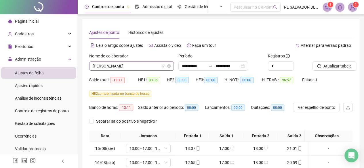
click at [157, 67] on span "[PERSON_NAME]" at bounding box center [132, 66] width 78 height 9
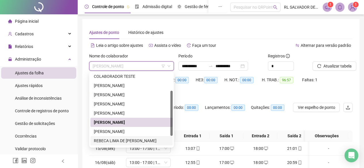
click at [131, 138] on div "REBECA LIMA DE [PERSON_NAME]" at bounding box center [131, 140] width 82 height 9
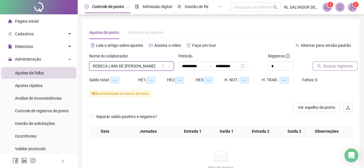
click at [334, 63] on span "Buscar registros" at bounding box center [338, 66] width 29 height 6
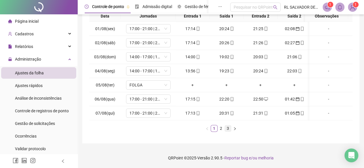
click at [228, 130] on link "3" at bounding box center [228, 129] width 6 height 6
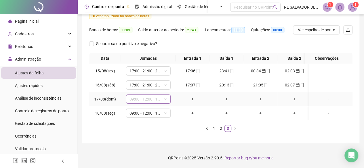
click at [162, 96] on span "09:00 - 12:00 | 13:00 - 16:30" at bounding box center [149, 99] width 38 height 9
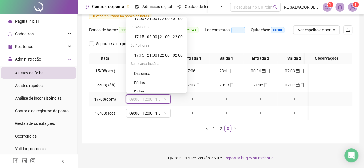
scroll to position [369, 0]
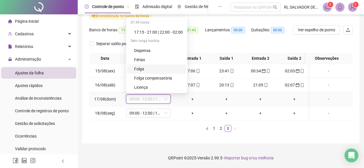
click at [143, 67] on div "Folga" at bounding box center [158, 69] width 49 height 6
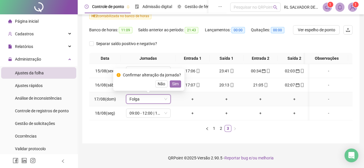
click at [173, 81] on span "Sim" at bounding box center [175, 84] width 7 height 6
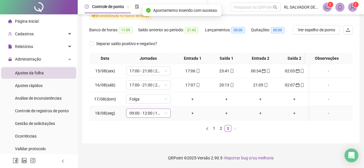
click at [162, 110] on span "09:00 - 12:00 | 13:00 - 17:30" at bounding box center [149, 113] width 38 height 9
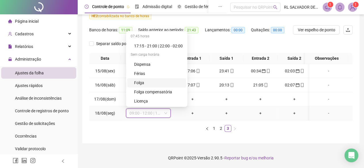
click at [145, 80] on div "Folga" at bounding box center [158, 83] width 49 height 6
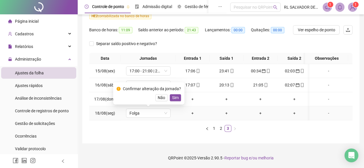
click at [176, 95] on span "Sim" at bounding box center [175, 98] width 7 height 6
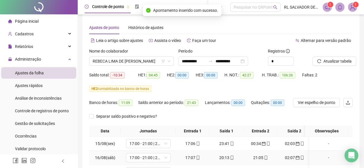
scroll to position [0, 0]
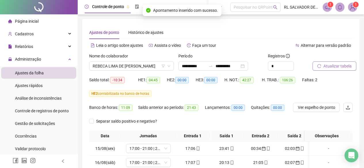
click at [331, 69] on span "Atualizar tabela" at bounding box center [338, 66] width 28 height 6
click at [156, 67] on span "REBECA LIMA DE [PERSON_NAME]" at bounding box center [132, 66] width 78 height 9
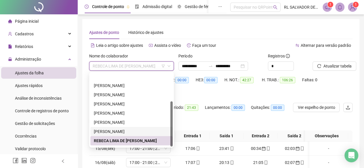
scroll to position [46, 0]
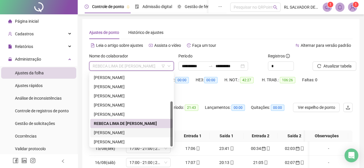
click at [134, 132] on div "[PERSON_NAME]" at bounding box center [131, 133] width 75 height 6
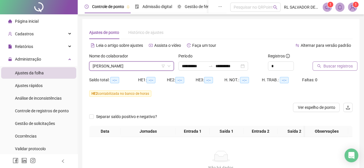
click at [339, 65] on span "Buscar registros" at bounding box center [338, 66] width 29 height 6
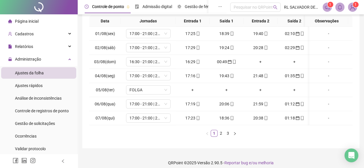
scroll to position [124, 0]
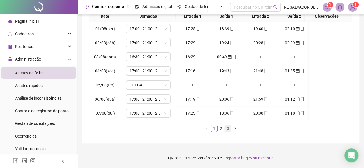
click at [228, 128] on link "3" at bounding box center [228, 129] width 6 height 6
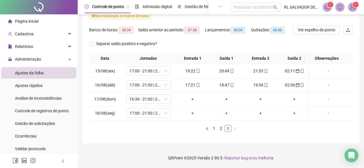
scroll to position [81, 0]
click at [161, 97] on span "16:30 - 21:00 | 22:00 - 00:00" at bounding box center [149, 99] width 38 height 9
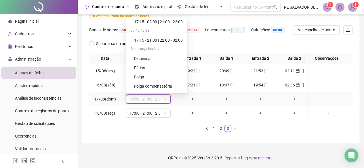
scroll to position [369, 0]
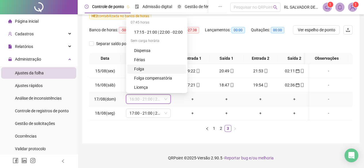
click at [150, 66] on div "Folga" at bounding box center [158, 69] width 49 height 6
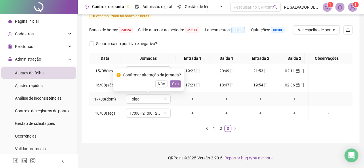
click at [173, 81] on span "Sim" at bounding box center [175, 84] width 7 height 6
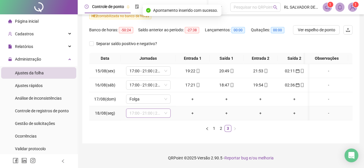
click at [163, 110] on span "17:00 - 21:00 | 22:00 - 01:00" at bounding box center [149, 113] width 38 height 9
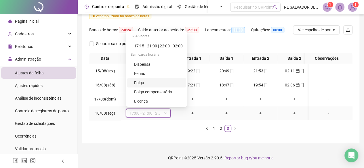
click at [163, 80] on div "Folga" at bounding box center [158, 83] width 49 height 6
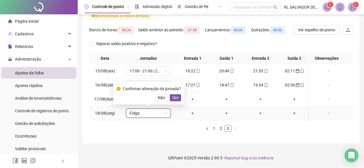
click at [174, 95] on span "Sim" at bounding box center [175, 98] width 7 height 6
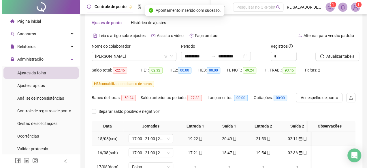
scroll to position [0, 0]
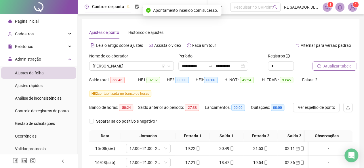
click at [342, 67] on span "Atualizar tabela" at bounding box center [338, 66] width 28 height 6
click at [157, 66] on span "[PERSON_NAME]" at bounding box center [132, 66] width 78 height 9
click at [352, 8] on img at bounding box center [352, 7] width 9 height 9
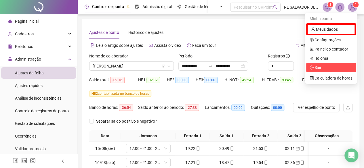
click at [323, 66] on span "Sair" at bounding box center [331, 67] width 43 height 6
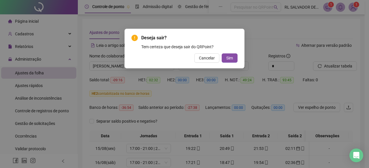
click at [221, 50] on div "Tem certeza que deseja sair do QRPoint?" at bounding box center [189, 47] width 96 height 6
click at [230, 59] on span "Sim" at bounding box center [229, 58] width 7 height 6
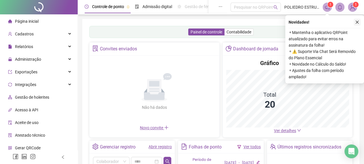
click at [357, 23] on icon "close" at bounding box center [357, 22] width 4 height 4
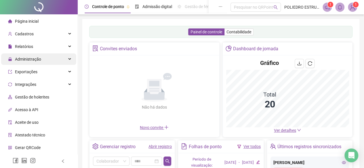
click at [39, 60] on span "Administração" at bounding box center [28, 59] width 26 height 5
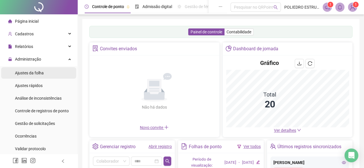
click at [42, 73] on span "Ajustes da folha" at bounding box center [29, 73] width 29 height 5
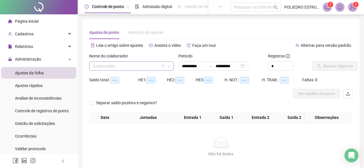
click at [151, 68] on input "search" at bounding box center [129, 66] width 73 height 9
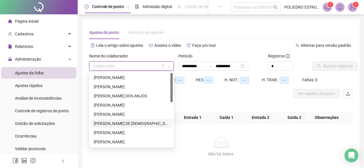
click at [124, 122] on div "ANDERSON PEREIRA DE JESUS" at bounding box center [131, 124] width 75 height 6
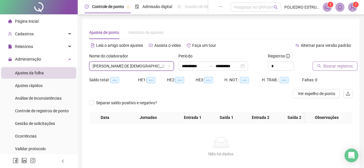
click at [343, 67] on span "Buscar registros" at bounding box center [338, 66] width 29 height 6
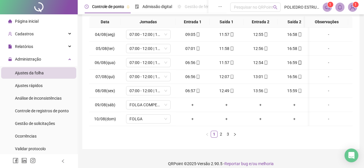
scroll to position [105, 0]
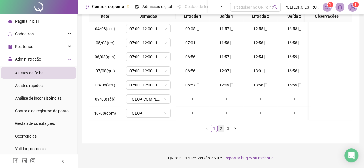
click at [221, 129] on link "2" at bounding box center [221, 129] width 6 height 6
click at [230, 128] on link "3" at bounding box center [228, 129] width 6 height 6
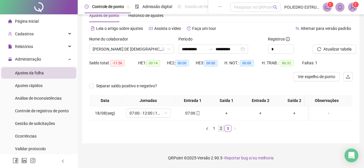
click at [222, 129] on link "2" at bounding box center [221, 129] width 6 height 6
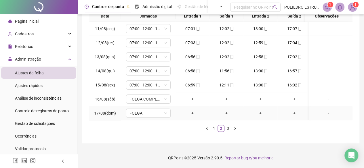
scroll to position [105, 0]
click at [198, 83] on icon "mobile" at bounding box center [198, 85] width 4 height 4
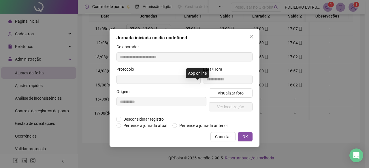
type input "**********"
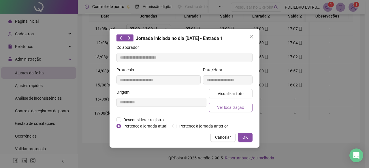
click at [227, 109] on span "Ver localização" at bounding box center [230, 108] width 27 height 6
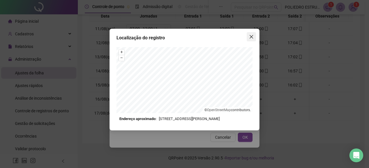
click at [252, 35] on icon "close" at bounding box center [251, 37] width 5 height 5
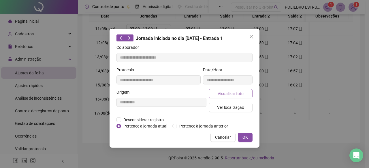
click at [232, 94] on span "Visualizar foto" at bounding box center [230, 94] width 26 height 6
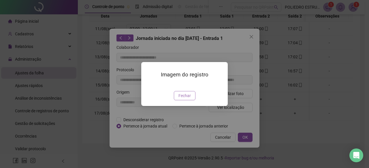
click at [185, 99] on span "Fechar" at bounding box center [184, 96] width 12 height 6
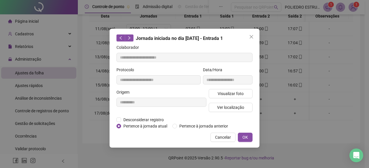
click at [238, 112] on div "Visualizar foto Ver localização" at bounding box center [230, 103] width 46 height 28
click at [241, 107] on span "Ver localização" at bounding box center [230, 108] width 27 height 6
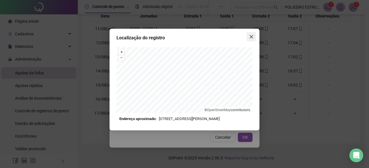
click at [251, 39] on button "Close" at bounding box center [250, 36] width 9 height 9
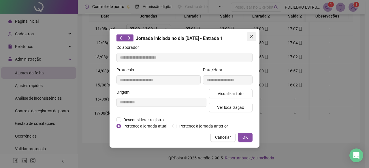
click at [251, 37] on icon "close" at bounding box center [250, 36] width 3 height 3
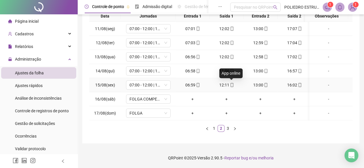
click at [233, 83] on icon "mobile" at bounding box center [232, 85] width 4 height 4
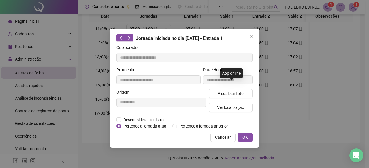
type input "**********"
click at [231, 108] on span "Ver localização" at bounding box center [230, 108] width 27 height 6
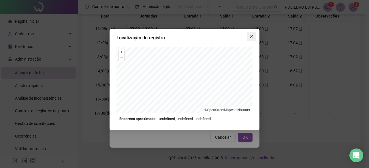
click at [252, 35] on icon "close" at bounding box center [251, 37] width 5 height 5
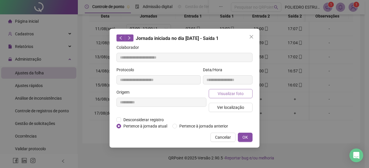
click at [235, 93] on span "Visualizar foto" at bounding box center [230, 94] width 26 height 6
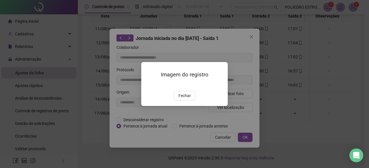
drag, startPoint x: 189, startPoint y: 126, endPoint x: 201, endPoint y: 117, distance: 14.1
click at [189, 99] on span "Fechar" at bounding box center [184, 96] width 12 height 6
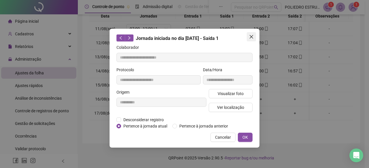
click at [252, 35] on icon "close" at bounding box center [250, 36] width 3 height 3
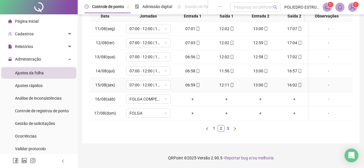
click at [299, 83] on icon "mobile" at bounding box center [300, 85] width 4 height 4
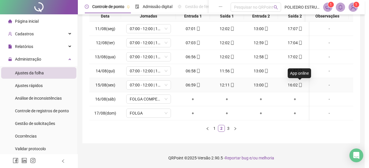
type input "**********"
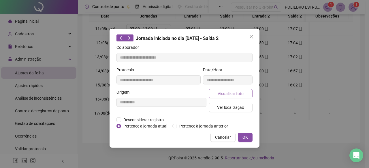
click at [234, 94] on span "Visualizar foto" at bounding box center [230, 94] width 26 height 6
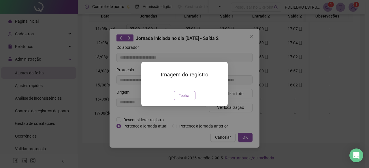
click at [185, 99] on span "Fechar" at bounding box center [184, 96] width 12 height 6
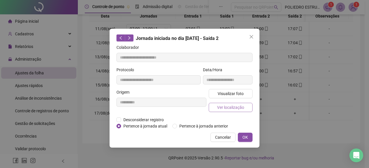
click at [232, 110] on span "Ver localização" at bounding box center [230, 108] width 27 height 6
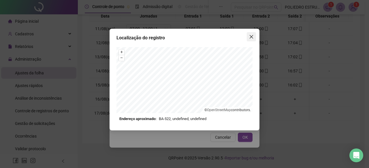
click at [251, 38] on icon "close" at bounding box center [251, 37] width 5 height 5
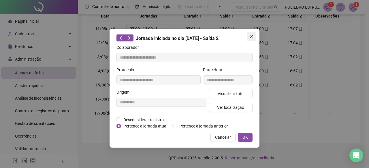
click at [252, 38] on icon "close" at bounding box center [250, 36] width 3 height 3
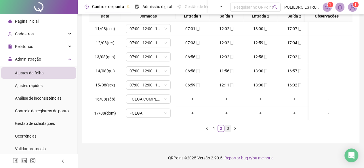
click at [229, 127] on link "3" at bounding box center [228, 129] width 6 height 6
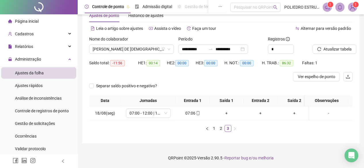
scroll to position [0, 0]
click at [197, 111] on icon "mobile" at bounding box center [198, 113] width 4 height 4
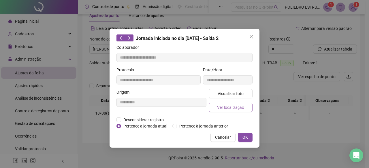
type input "**********"
click at [230, 92] on span "Visualizar foto" at bounding box center [230, 94] width 26 height 6
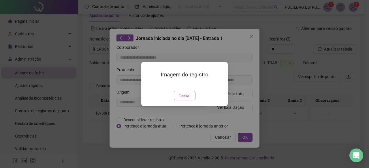
click at [183, 99] on span "Fechar" at bounding box center [184, 96] width 12 height 6
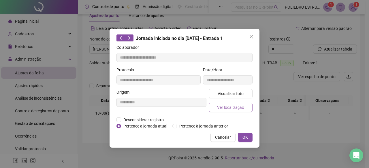
click at [229, 109] on span "Ver localização" at bounding box center [230, 108] width 27 height 6
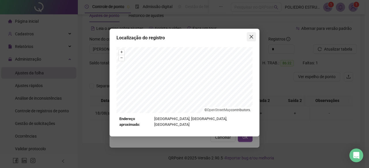
click at [252, 37] on icon "close" at bounding box center [250, 36] width 3 height 3
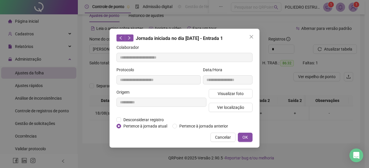
click at [252, 37] on icon "close" at bounding box center [250, 36] width 3 height 3
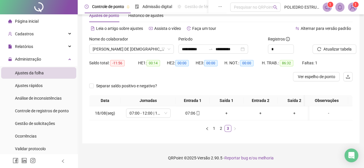
click at [29, 17] on div "Página inicial" at bounding box center [23, 22] width 31 height 12
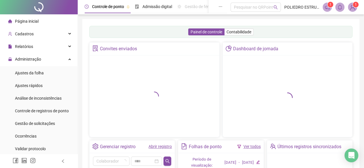
click at [33, 20] on span "Página inicial" at bounding box center [27, 21] width 24 height 5
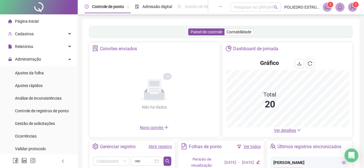
click at [286, 130] on span "Ver detalhes" at bounding box center [285, 130] width 22 height 5
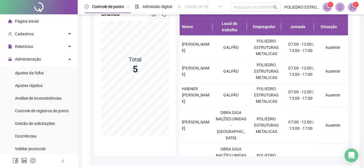
scroll to position [11, 0]
